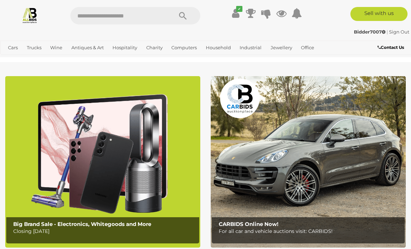
click at [0, 0] on link "Books, Toys & Hobbies" at bounding box center [0, 0] width 0 height 0
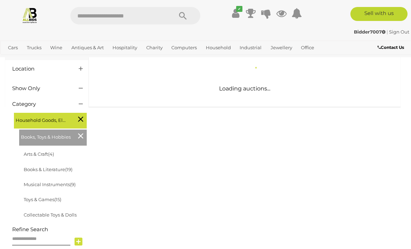
scroll to position [68, 0]
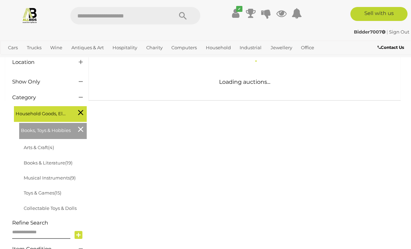
click at [79, 64] on icon at bounding box center [81, 62] width 4 height 7
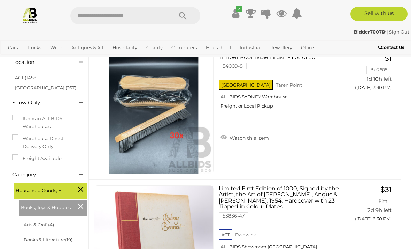
click at [29, 75] on link "ACT (1458)" at bounding box center [26, 78] width 23 height 6
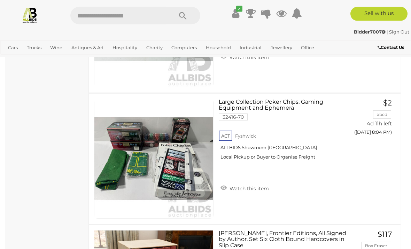
scroll to position [4081, 0]
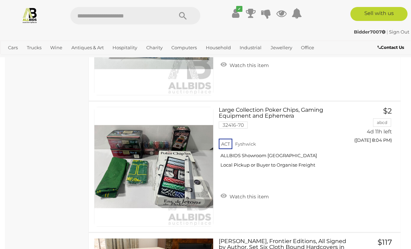
click at [0, 0] on link "Collectable Toys & Dolls" at bounding box center [0, 0] width 0 height 0
